Goal: Task Accomplishment & Management: Manage account settings

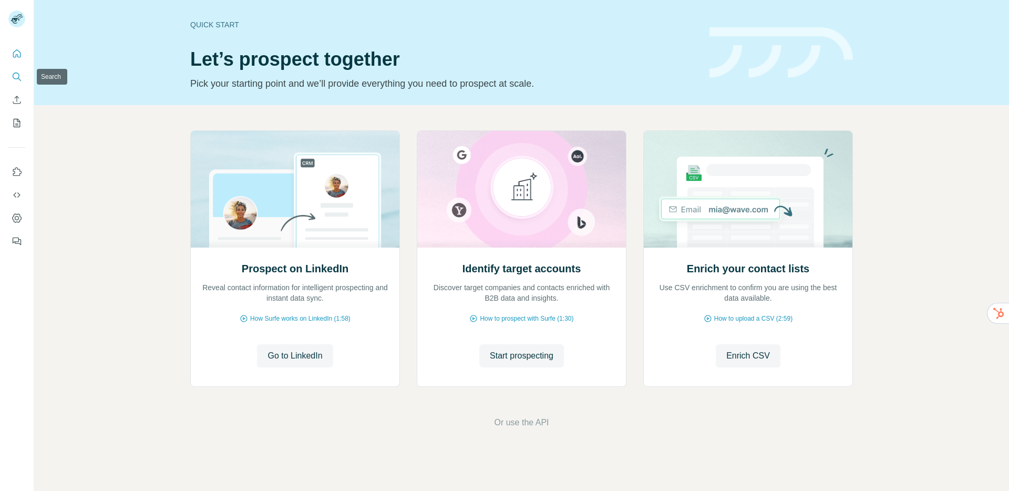
click at [16, 79] on icon "Search" at bounding box center [17, 76] width 11 height 11
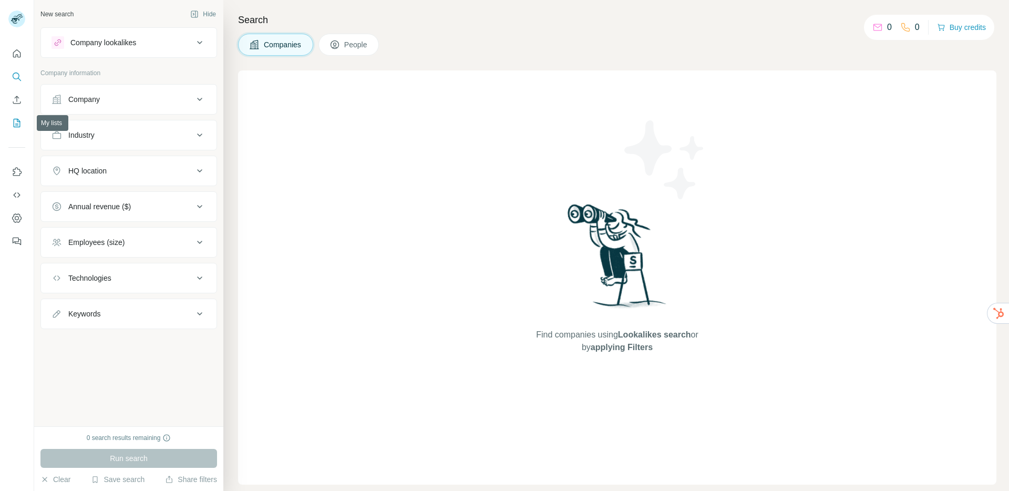
click at [19, 129] on button "My lists" at bounding box center [16, 123] width 17 height 19
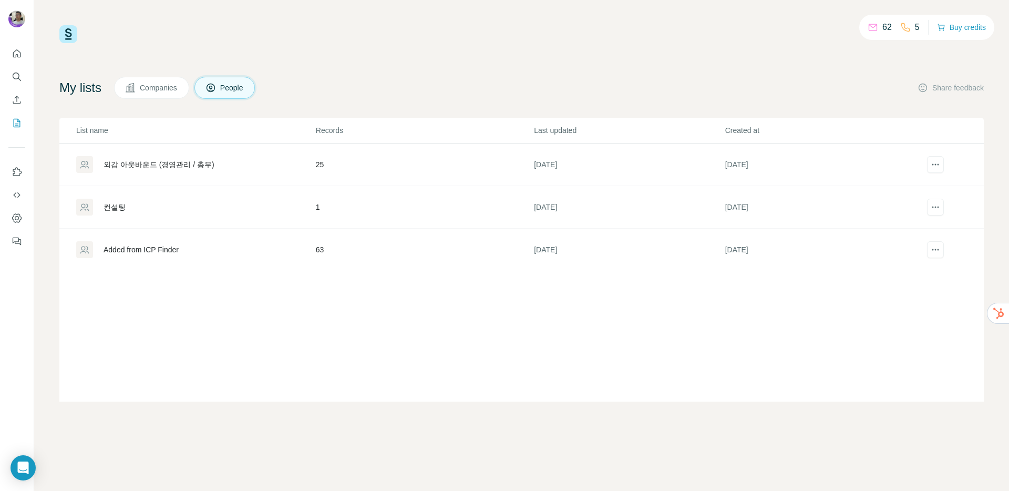
click at [190, 154] on td "외감 아웃바운드 (경영관리 / 총무)" at bounding box center [187, 165] width 256 height 43
click at [190, 165] on div "외감 아웃바운드 (경영관리 / 총무)" at bounding box center [159, 164] width 111 height 11
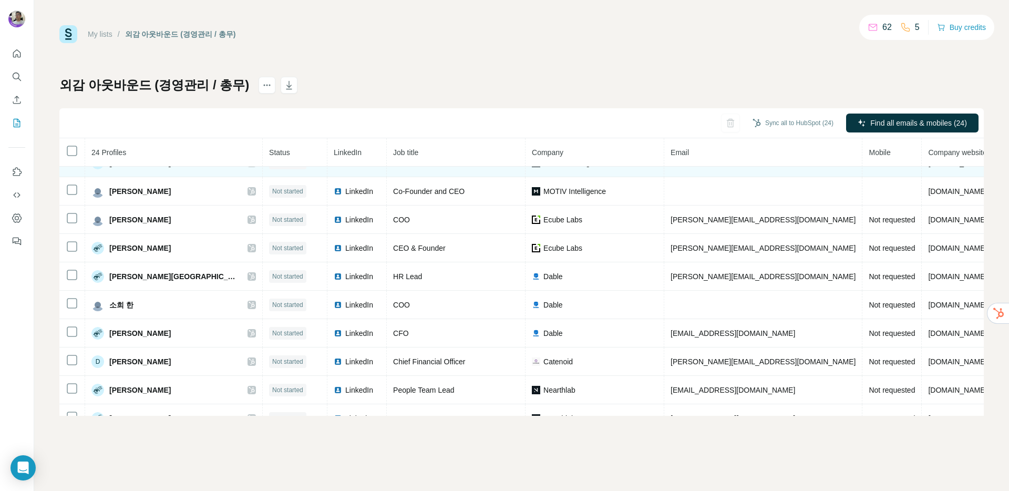
scroll to position [18, 0]
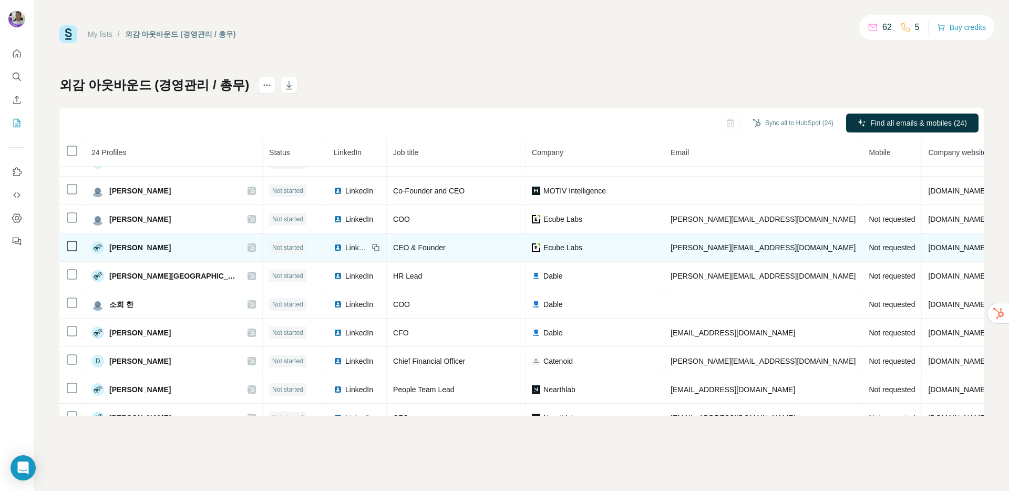
click at [345, 243] on span "LinkedIn" at bounding box center [356, 247] width 23 height 11
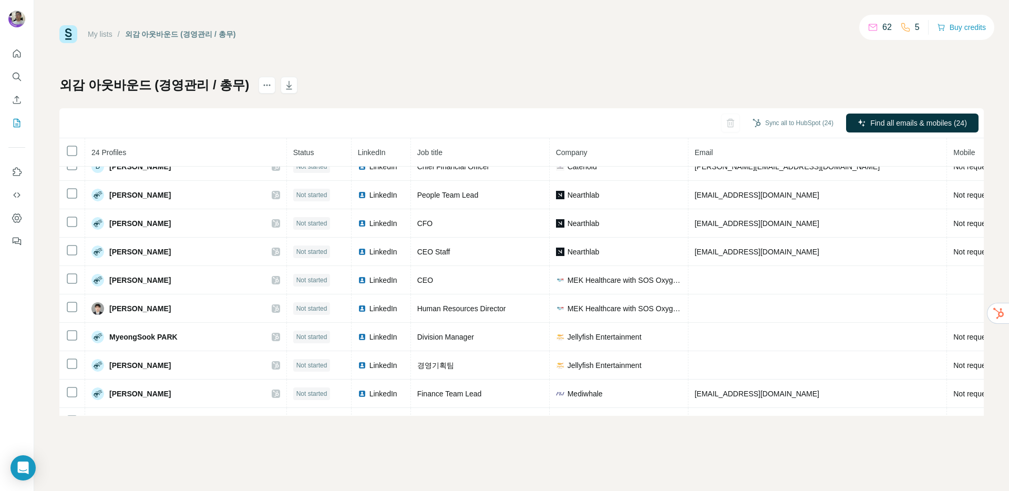
scroll to position [163, 0]
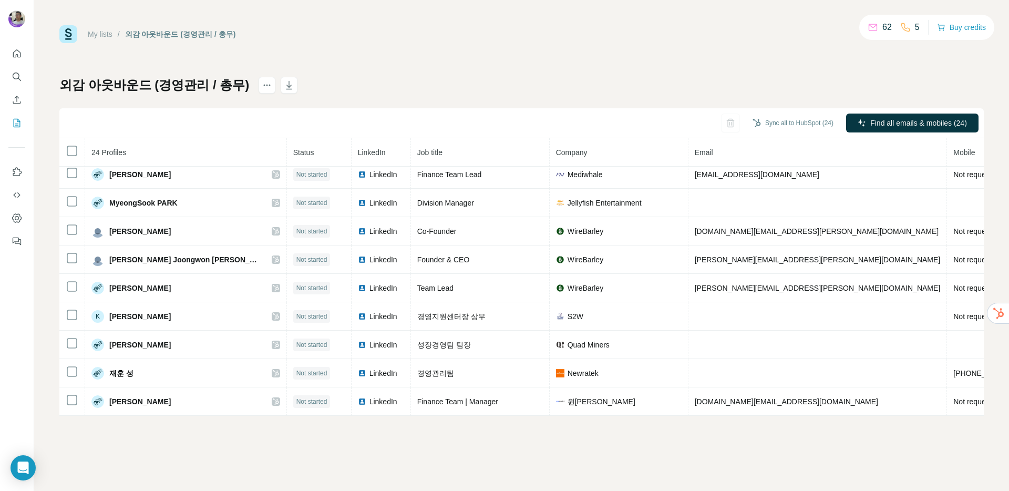
scroll to position [430, 0]
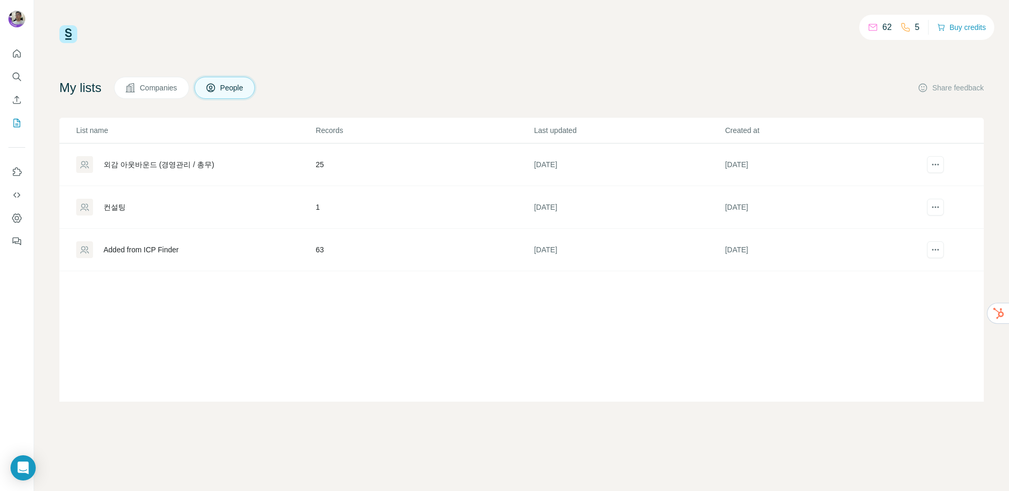
click at [170, 93] on button "Companies" at bounding box center [151, 88] width 75 height 22
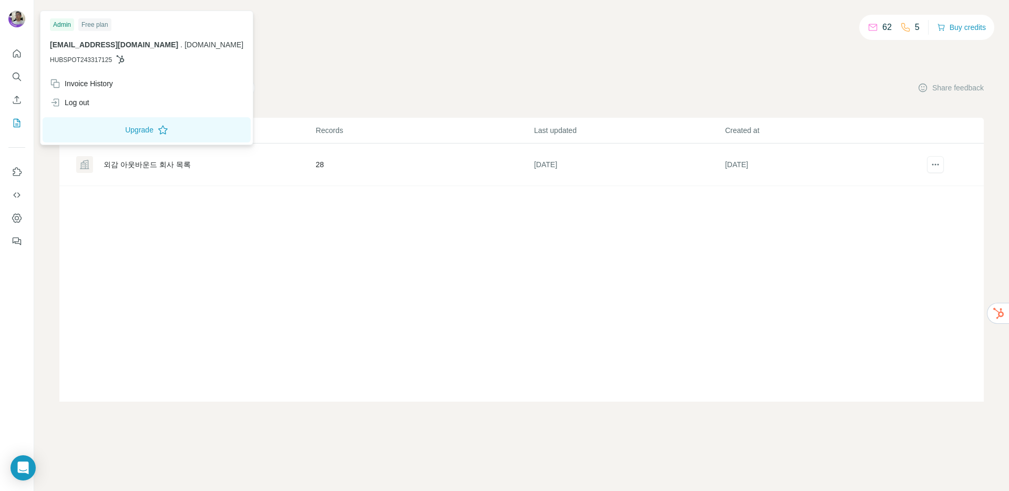
click at [95, 27] on div "Free plan" at bounding box center [94, 24] width 33 height 13
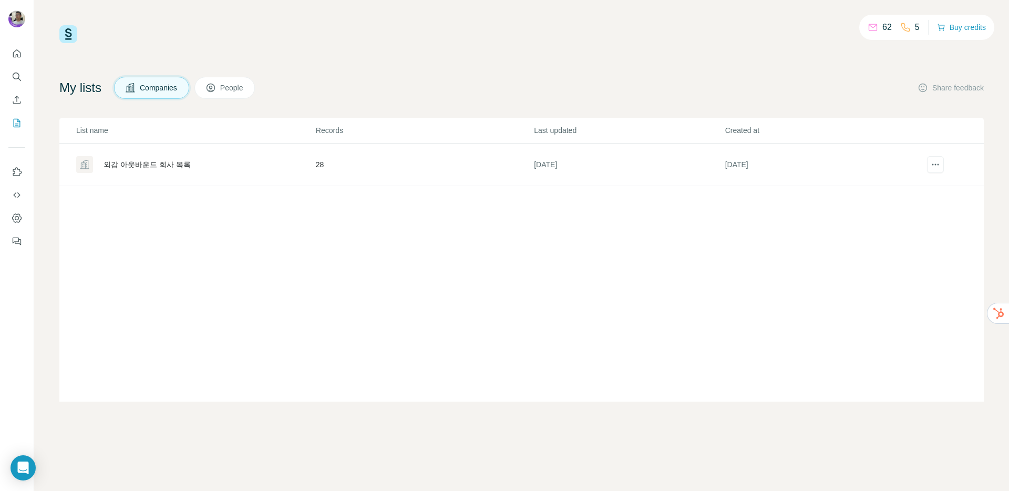
click at [301, 259] on div "List name Records Last updated Created at 외감 아웃바운드 회사 목록 28 [DATE] [DATE]" at bounding box center [521, 260] width 925 height 284
click at [15, 99] on icon "Enrich CSV" at bounding box center [17, 100] width 11 height 11
click at [18, 96] on icon "Enrich CSV" at bounding box center [17, 100] width 11 height 11
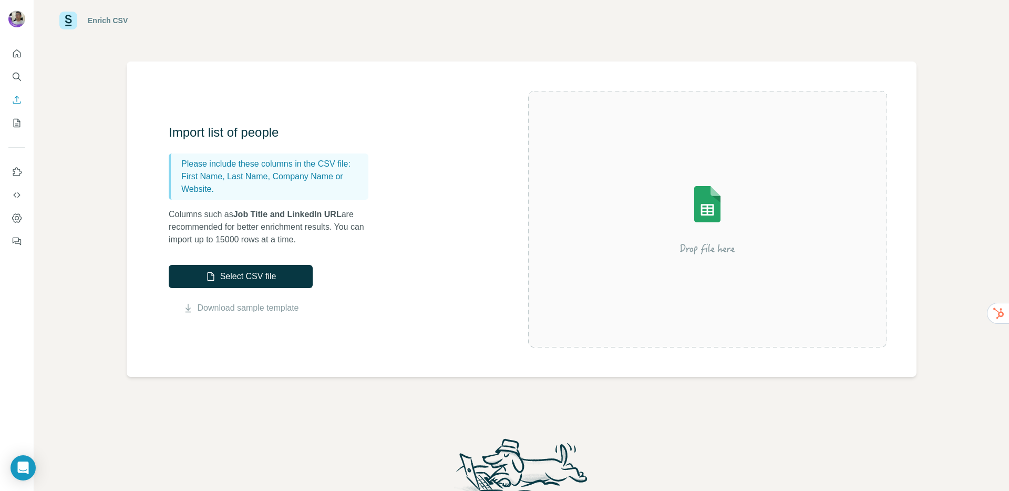
scroll to position [21, 0]
click at [15, 120] on icon "My lists" at bounding box center [17, 123] width 11 height 11
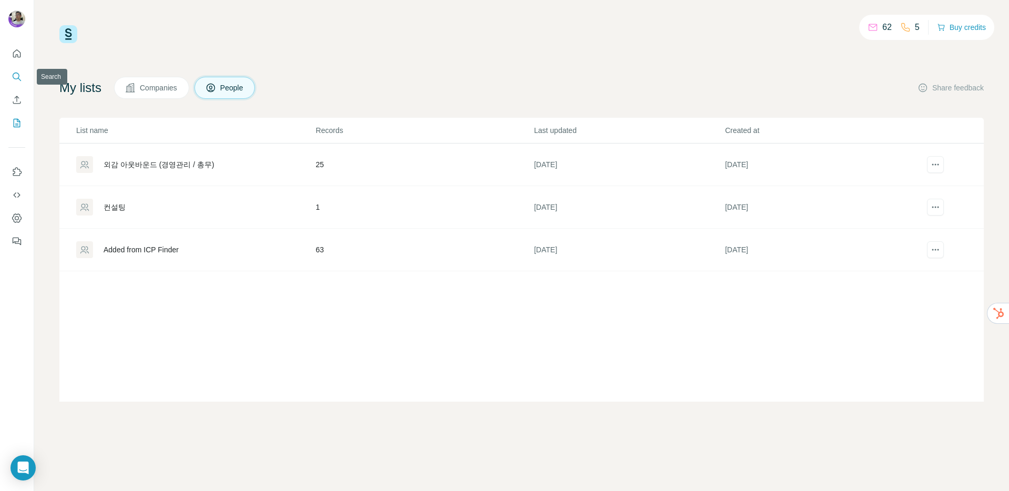
click at [15, 79] on icon "Search" at bounding box center [17, 76] width 11 height 11
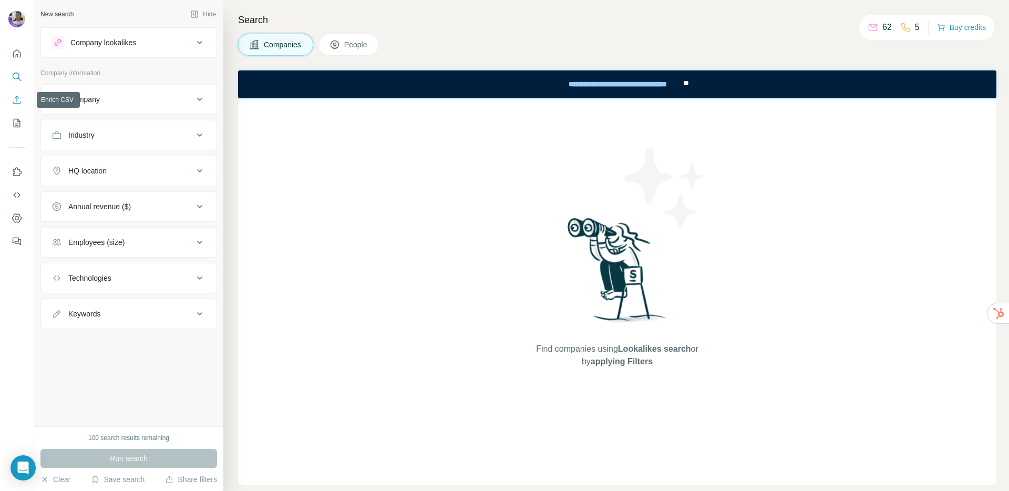
click at [20, 94] on button "Enrich CSV" at bounding box center [16, 99] width 17 height 19
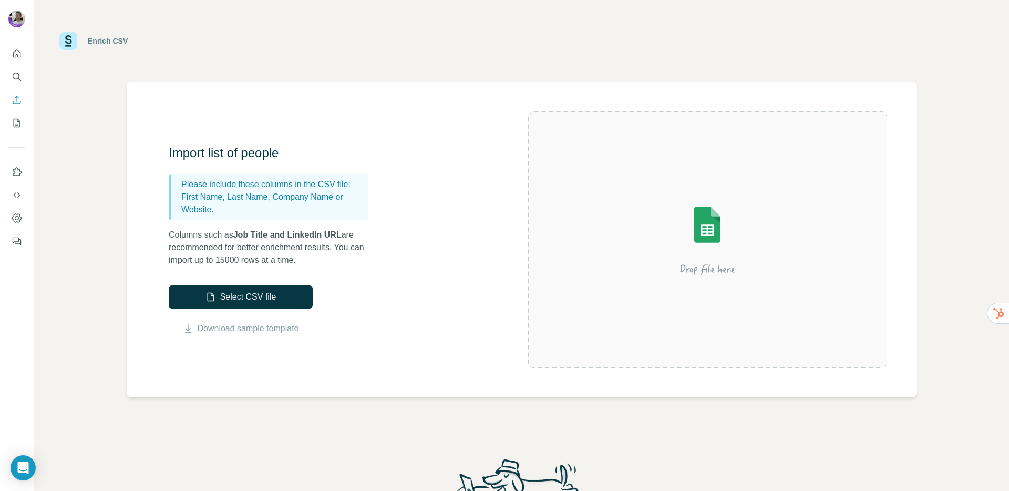
click at [94, 140] on div "Enrich CSV Import list of people Please include these columns in the CSV file: …" at bounding box center [521, 245] width 975 height 491
click at [11, 54] on button "Quick start" at bounding box center [16, 53] width 17 height 19
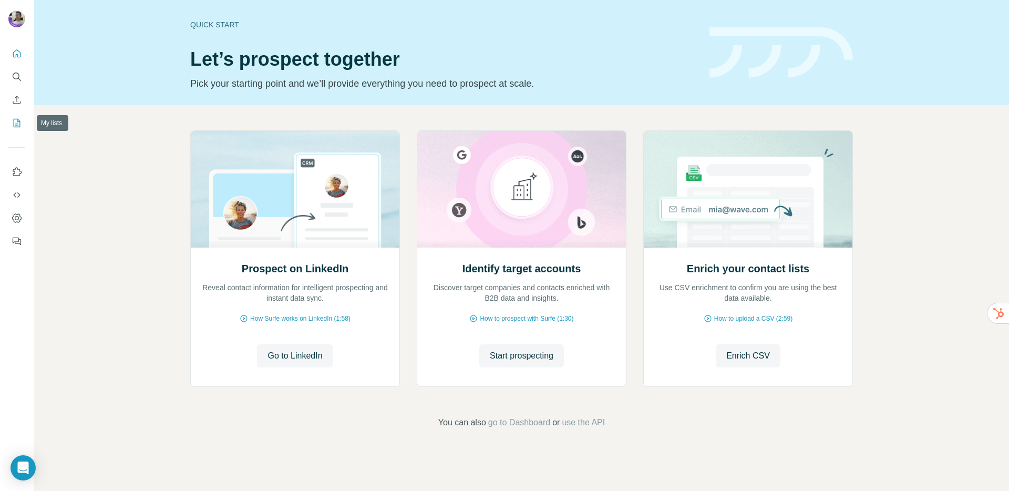
click at [14, 119] on icon "My lists" at bounding box center [17, 123] width 7 height 8
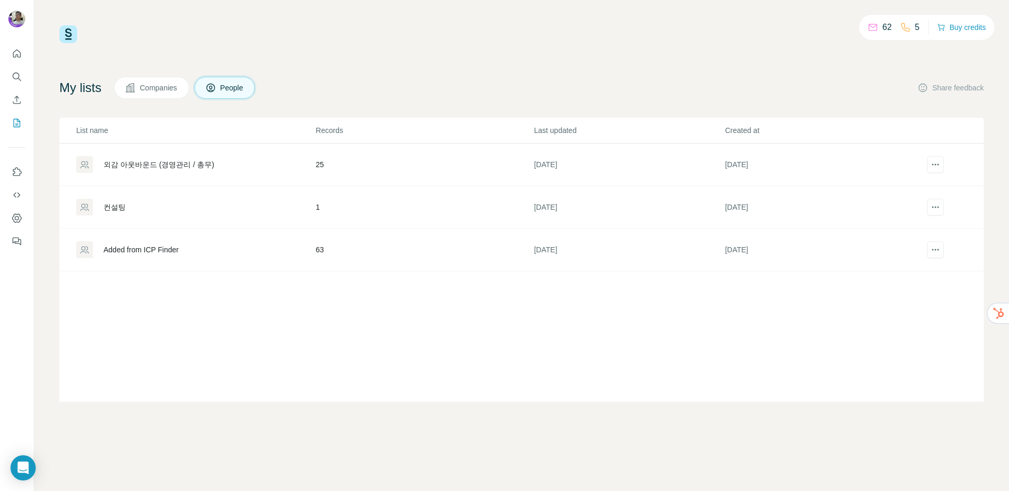
click at [133, 88] on icon at bounding box center [130, 88] width 11 height 11
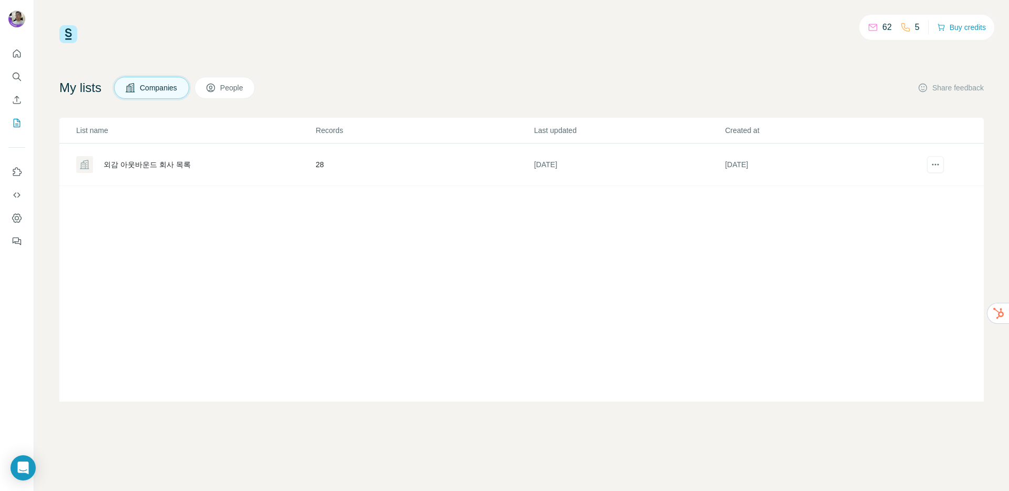
click at [148, 162] on div "외감 아웃바운드 회사 목록" at bounding box center [147, 164] width 87 height 11
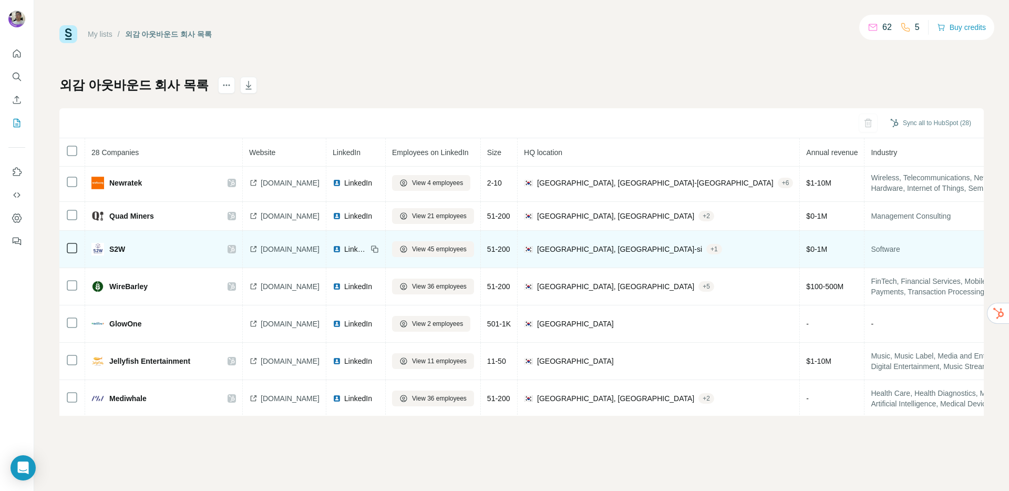
scroll to position [121, 0]
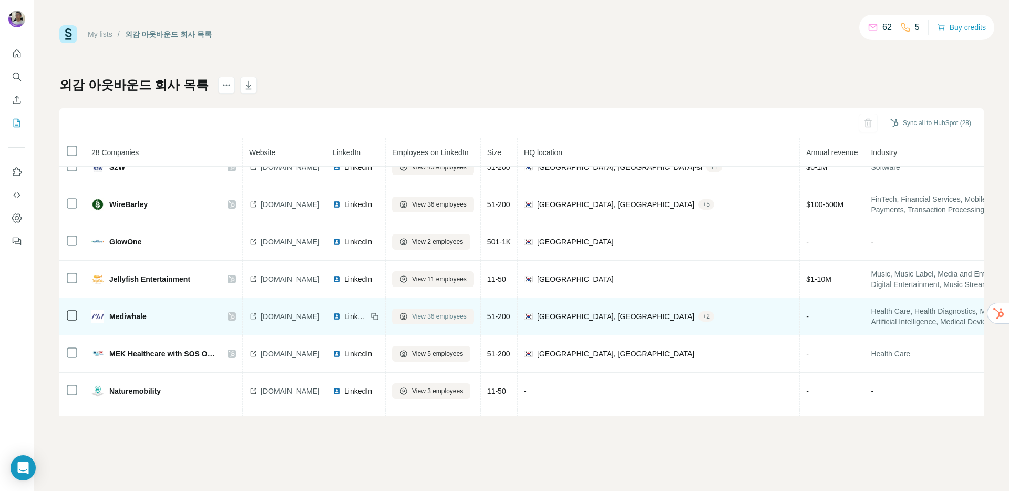
click at [455, 311] on button "View 36 employees" at bounding box center [433, 317] width 82 height 16
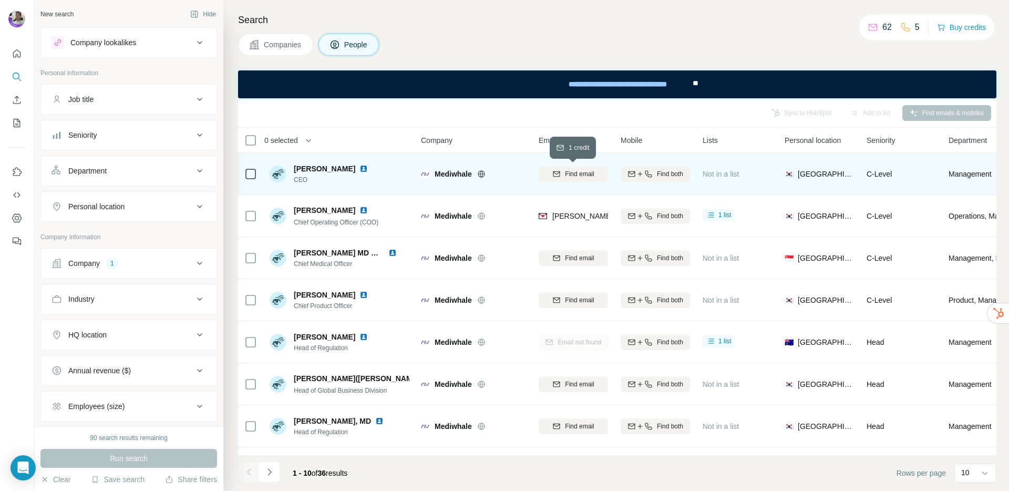
click at [590, 173] on span "Find email" at bounding box center [579, 173] width 29 height 9
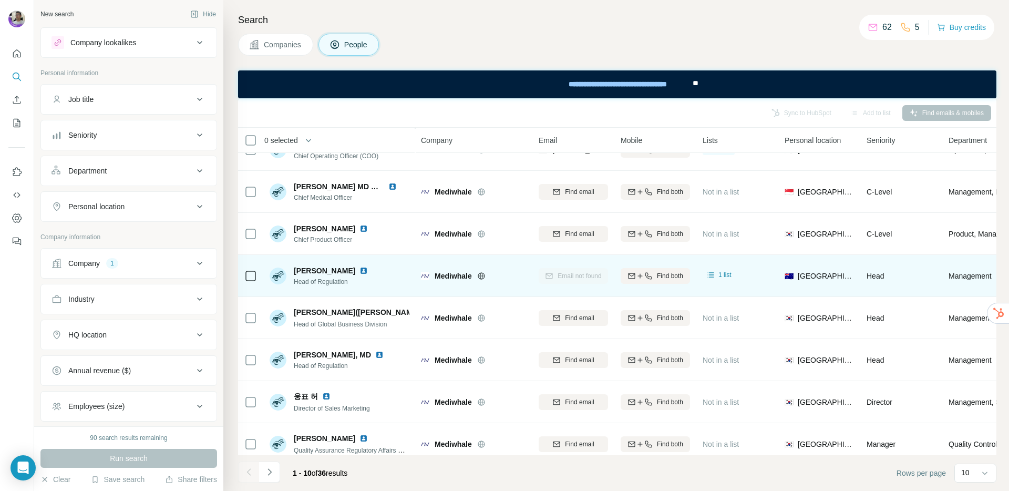
scroll to position [69, 0]
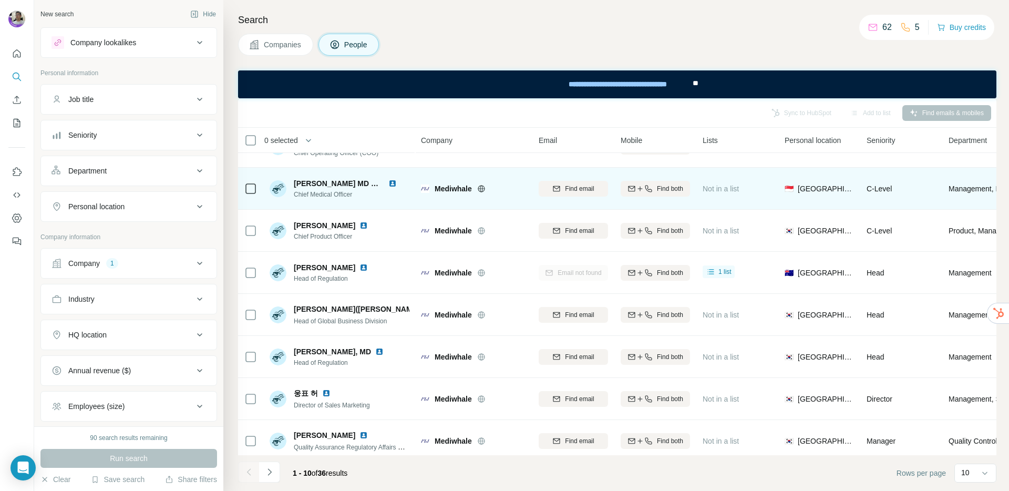
click at [393, 184] on img at bounding box center [392, 183] width 8 height 8
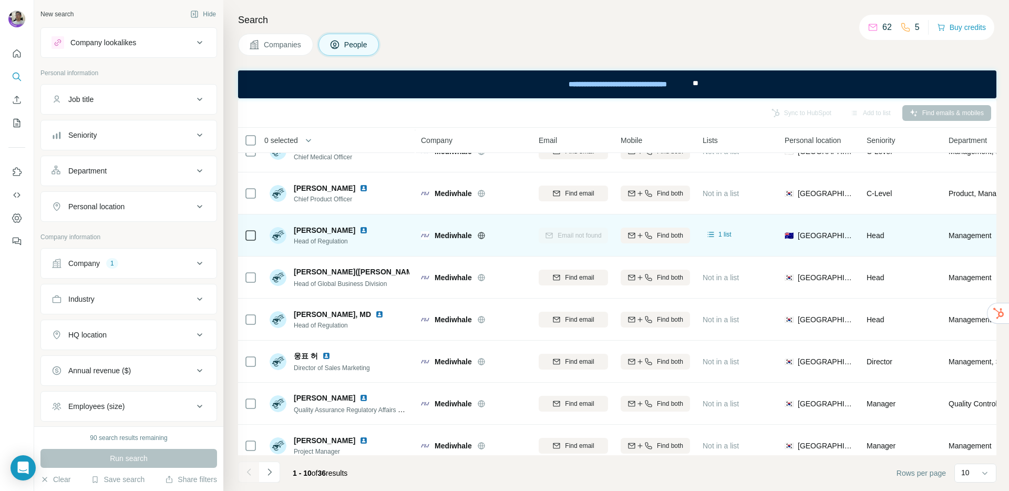
scroll to position [111, 0]
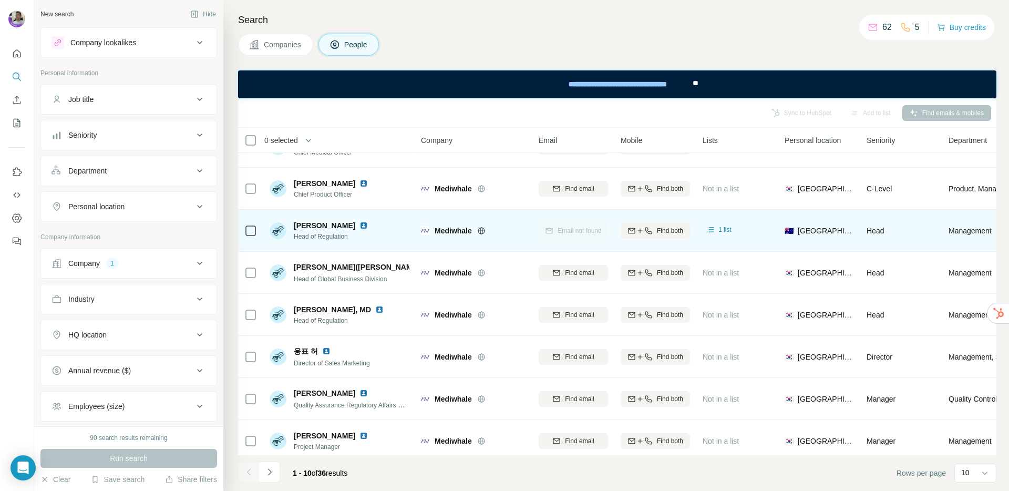
click at [318, 237] on span "Head of Regulation" at bounding box center [337, 236] width 87 height 9
click at [367, 238] on div "Seulhee Jung Head of Regulation" at bounding box center [340, 230] width 140 height 29
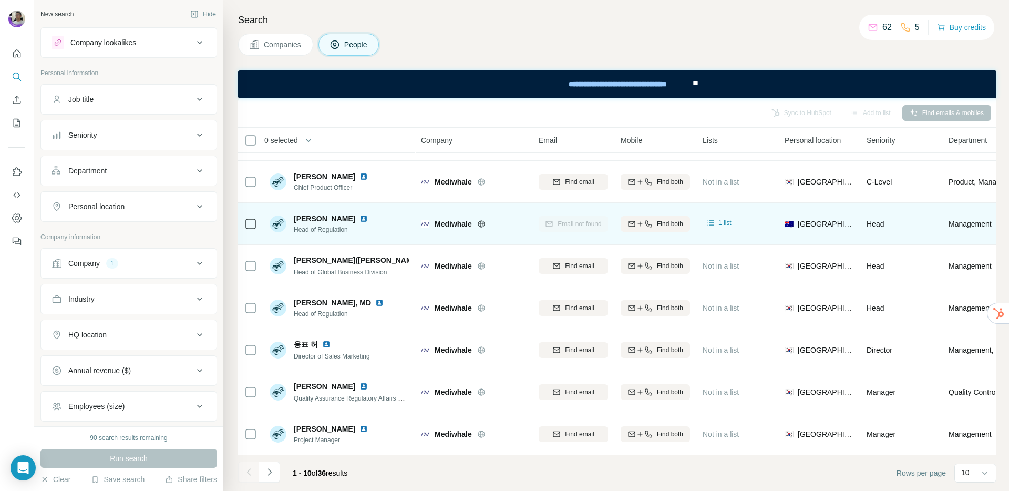
scroll to position [124, 0]
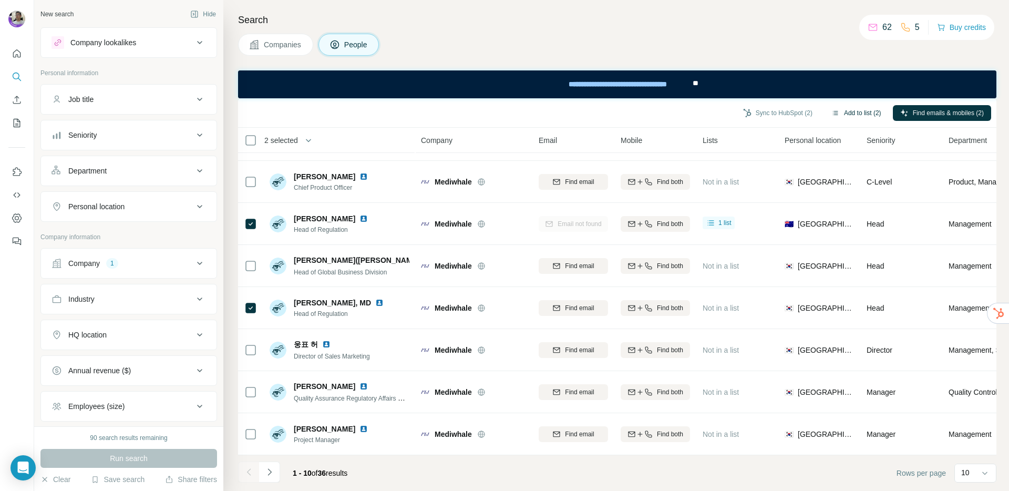
click at [837, 108] on button "Add to list (2)" at bounding box center [856, 113] width 65 height 16
click at [851, 113] on button "Add to list (2)" at bounding box center [856, 113] width 65 height 16
click at [854, 114] on button "Add to list (2)" at bounding box center [856, 113] width 65 height 16
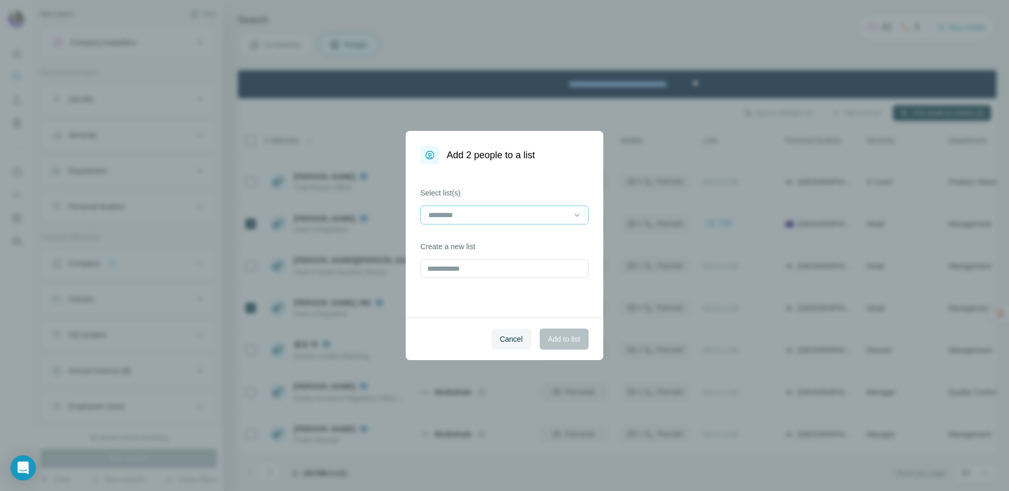
click at [529, 223] on div at bounding box center [498, 215] width 142 height 18
click at [523, 242] on p "외감 아웃바운드 (경영관리 / 총무)" at bounding box center [485, 238] width 111 height 11
click at [559, 309] on div "Select list(s) 외감 아웃바운드 (경영관리 / 총무) Create a new list" at bounding box center [505, 241] width 198 height 153
click at [568, 328] on div "Cancel Add to list" at bounding box center [505, 339] width 198 height 43
click at [568, 334] on span "Add to list" at bounding box center [564, 339] width 32 height 11
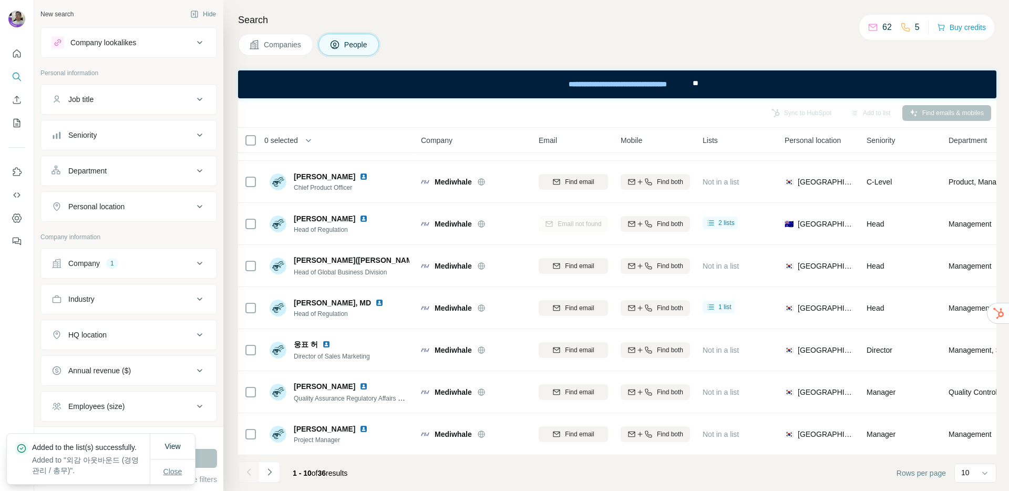
click at [187, 478] on button "Close" at bounding box center [173, 471] width 34 height 19
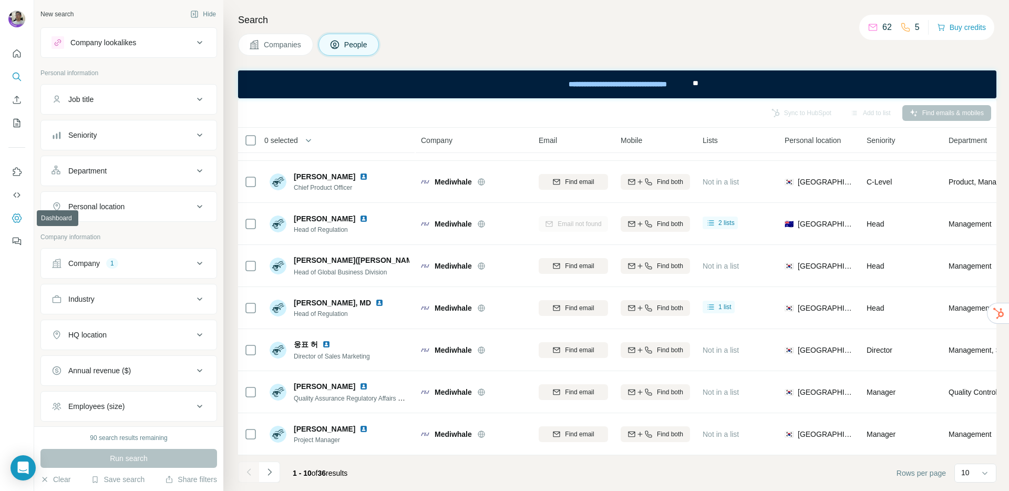
click at [15, 213] on icon "Dashboard" at bounding box center [16, 217] width 9 height 9
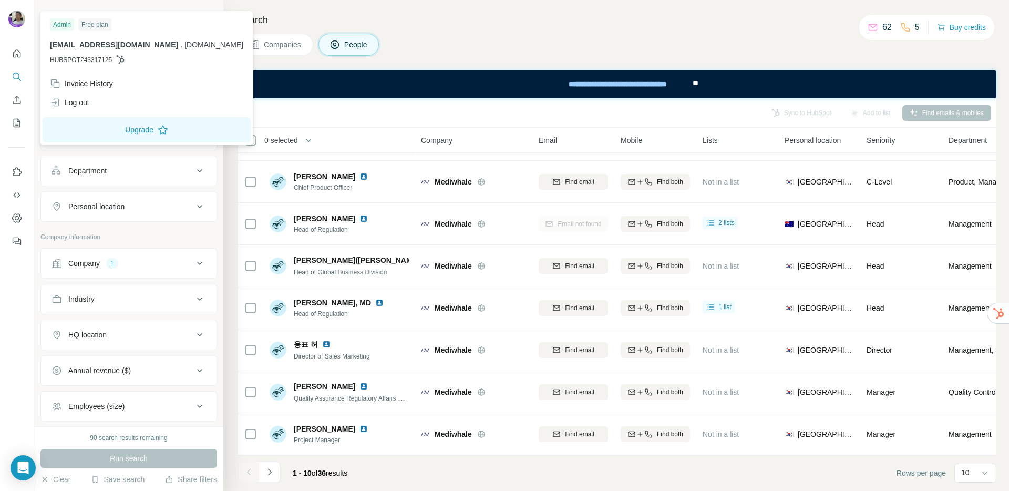
click at [19, 17] on img at bounding box center [16, 19] width 17 height 17
click at [106, 125] on button "Upgrade" at bounding box center [147, 129] width 208 height 25
